Goal: Register for event/course

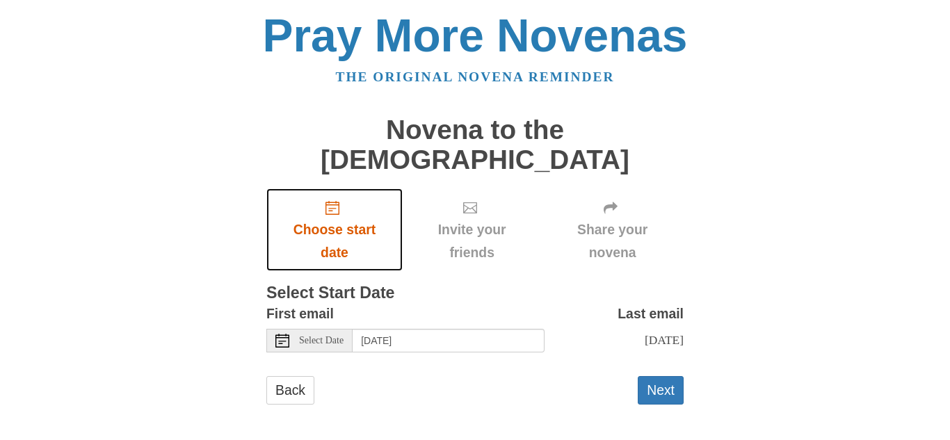
click at [336, 218] on span "Choose start date" at bounding box center [334, 241] width 108 height 46
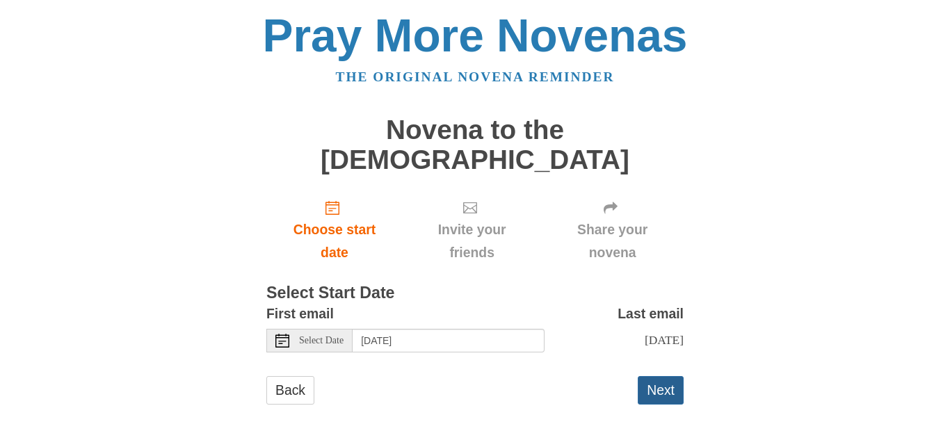
click at [661, 376] on button "Next" at bounding box center [661, 390] width 46 height 29
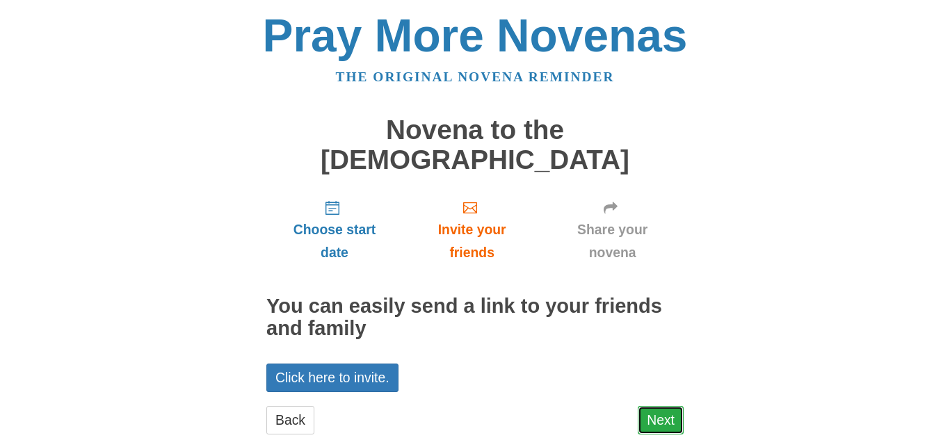
click at [660, 406] on link "Next" at bounding box center [661, 420] width 46 height 29
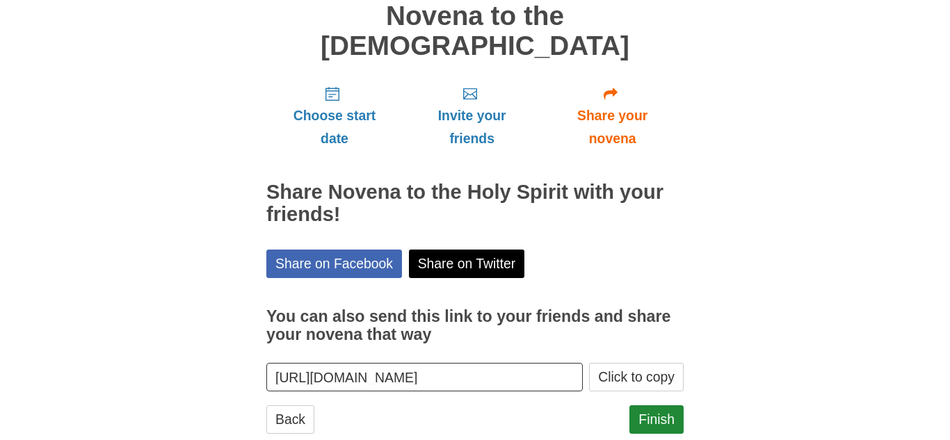
scroll to position [118, 0]
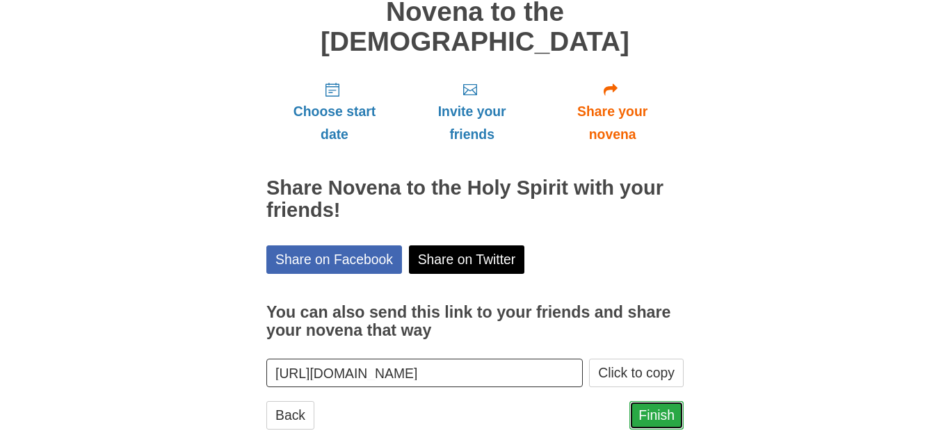
click at [664, 401] on link "Finish" at bounding box center [656, 415] width 54 height 29
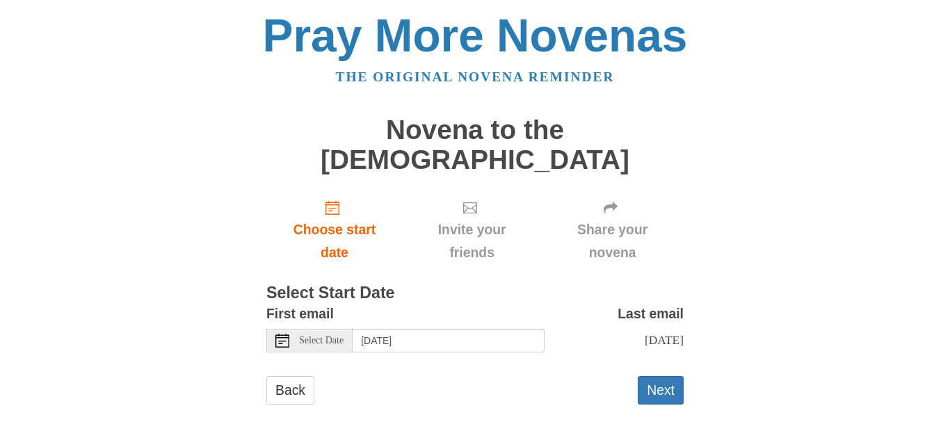
click at [89, 49] on div "Pray More Novenas" at bounding box center [474, 36] width 787 height 46
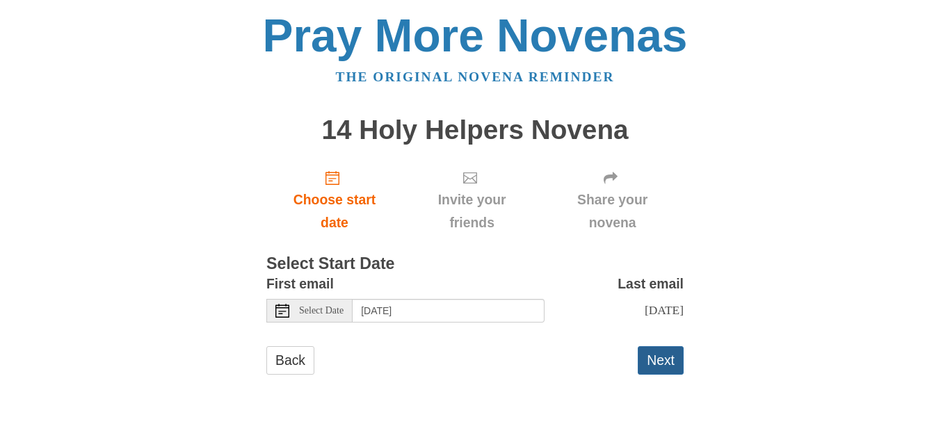
click at [653, 355] on button "Next" at bounding box center [661, 360] width 46 height 29
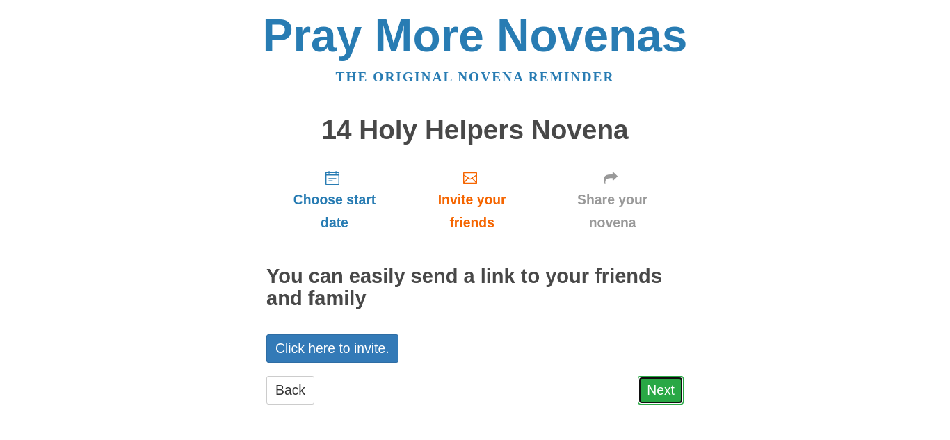
click at [656, 380] on link "Next" at bounding box center [661, 390] width 46 height 29
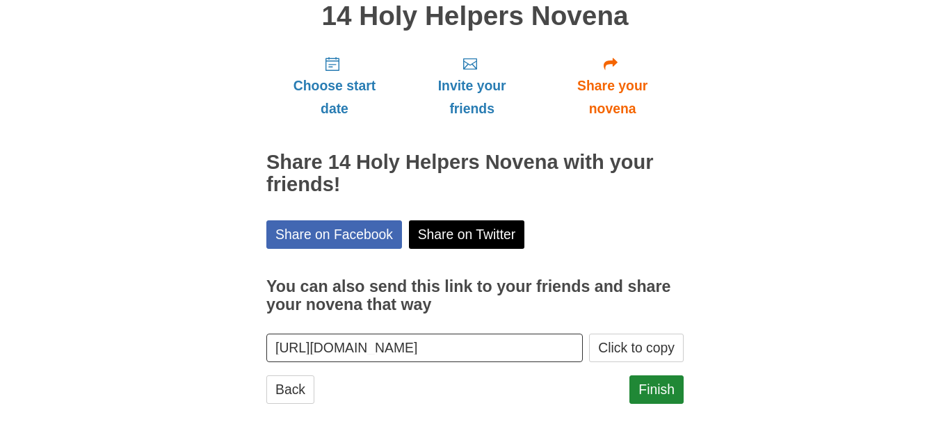
scroll to position [118, 0]
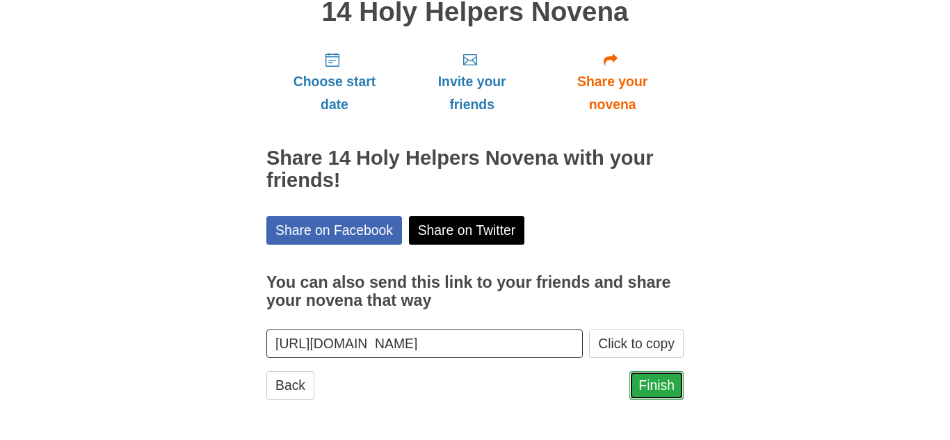
click at [670, 387] on link "Finish" at bounding box center [656, 385] width 54 height 29
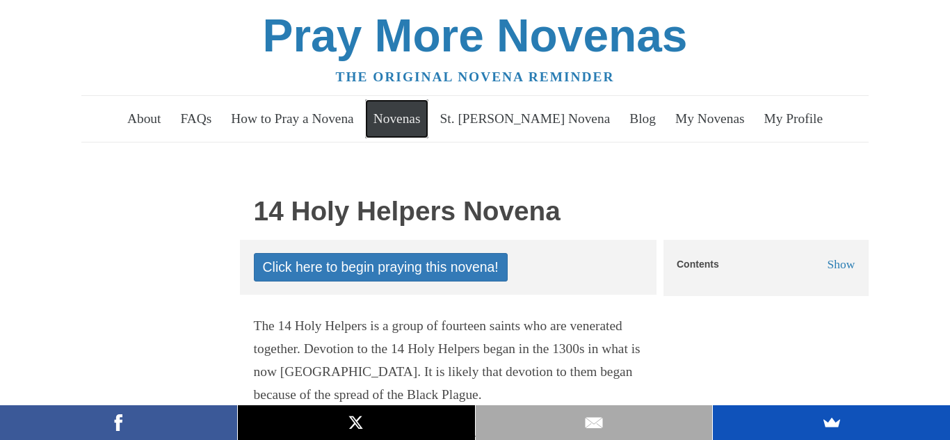
click at [428, 116] on link "Novenas" at bounding box center [396, 118] width 63 height 39
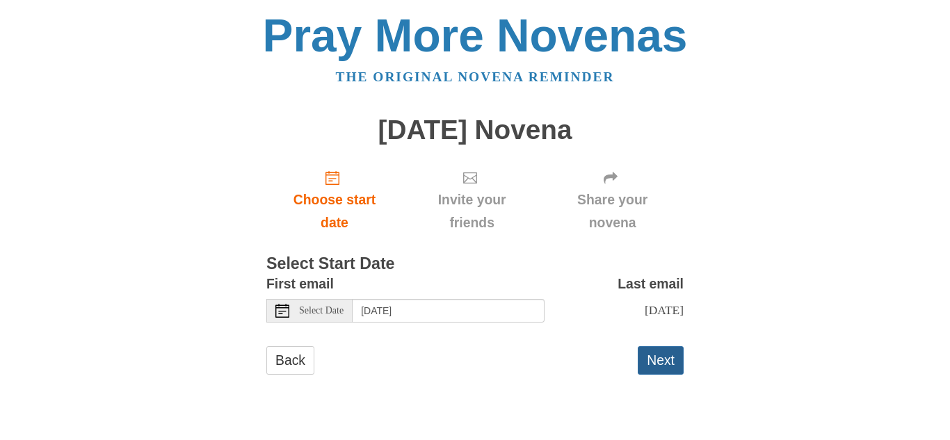
click at [662, 362] on button "Next" at bounding box center [661, 360] width 46 height 29
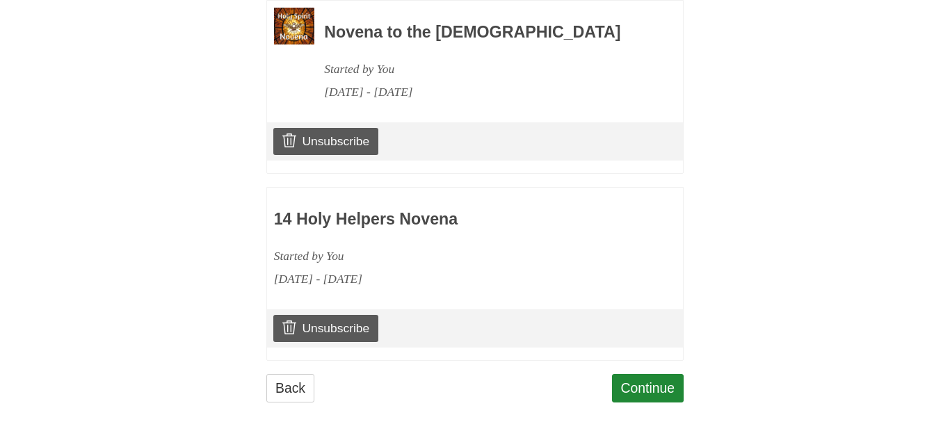
scroll to position [668, 0]
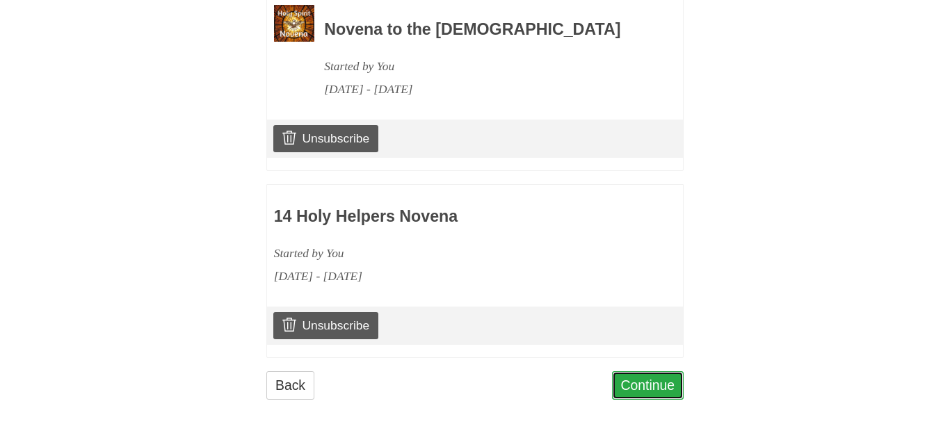
click at [646, 385] on link "Continue" at bounding box center [648, 385] width 72 height 29
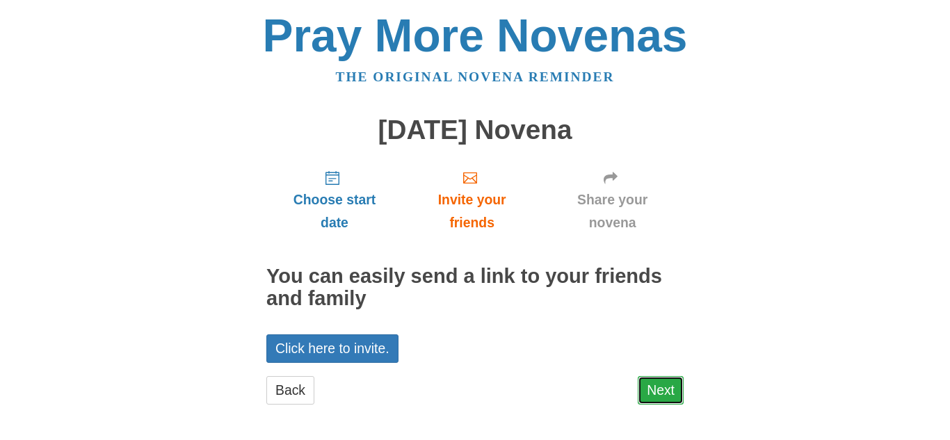
click at [668, 381] on link "Next" at bounding box center [661, 390] width 46 height 29
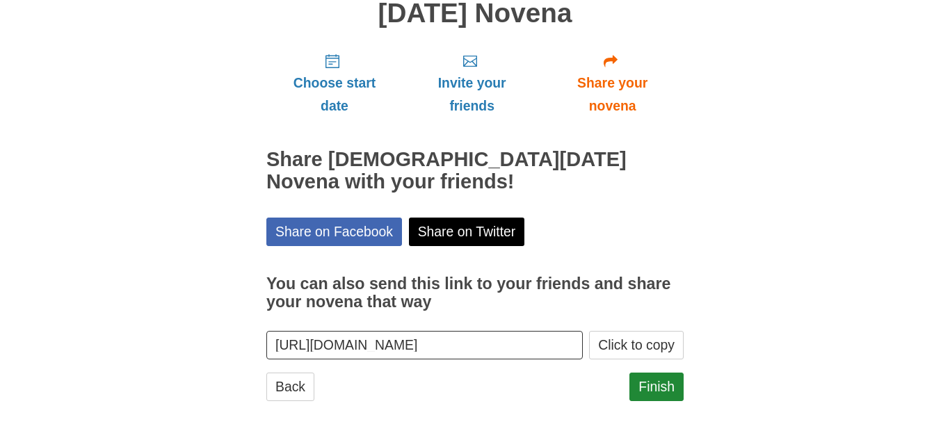
scroll to position [118, 0]
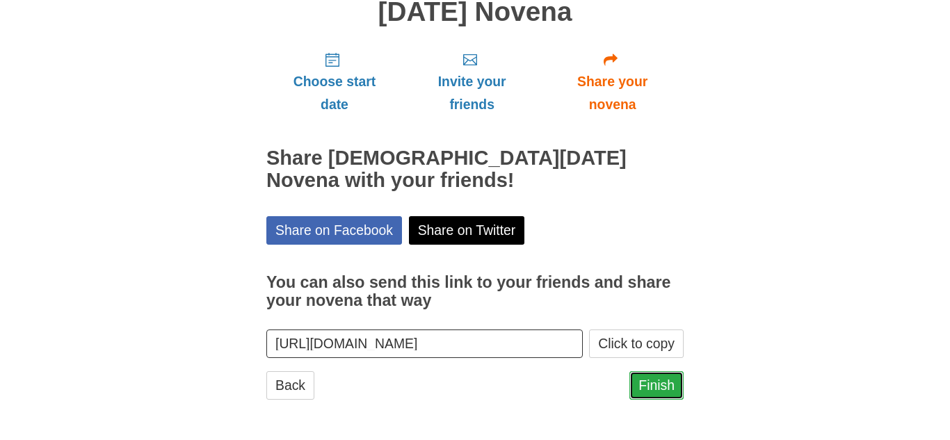
click at [654, 382] on link "Finish" at bounding box center [656, 385] width 54 height 29
